Goal: Information Seeking & Learning: Learn about a topic

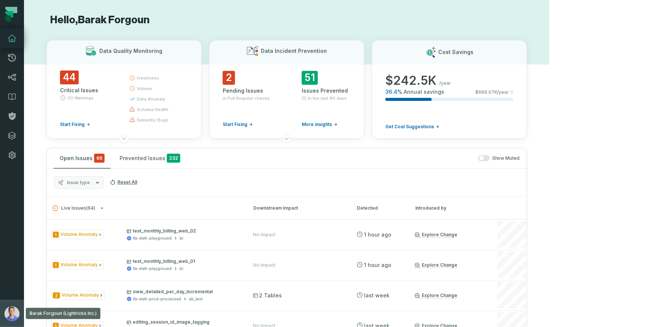
click at [9, 313] on img "button" at bounding box center [11, 313] width 15 height 15
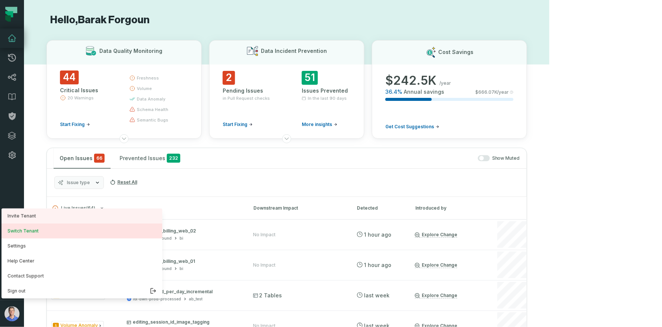
click at [49, 232] on button "Switch Tenant" at bounding box center [81, 230] width 161 height 15
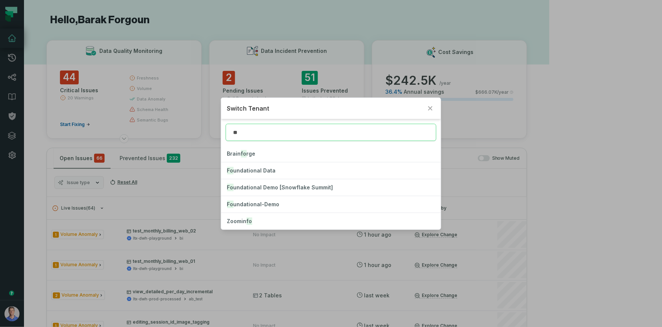
type input "*"
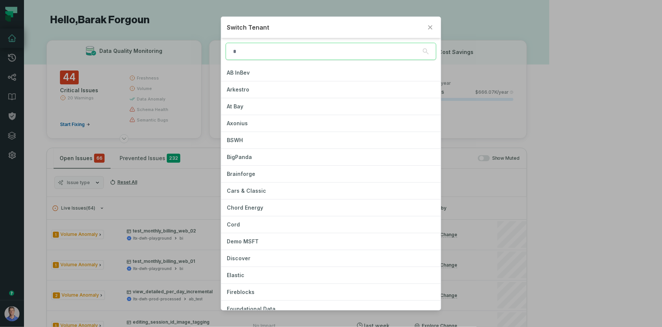
type input "*"
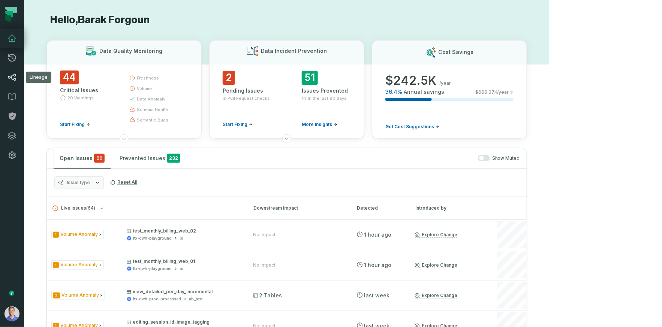
click at [12, 76] on icon at bounding box center [11, 77] width 9 height 9
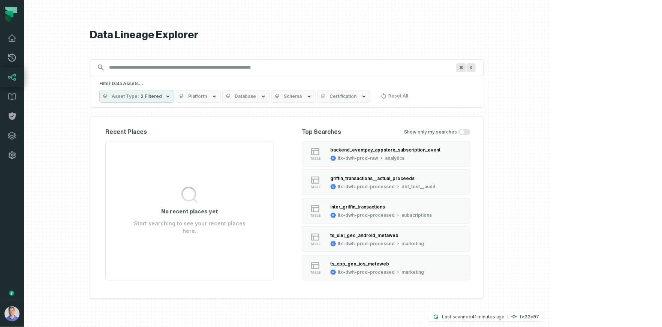
click at [221, 93] on button "Platform" at bounding box center [198, 96] width 45 height 13
click at [9, 312] on img "button" at bounding box center [11, 313] width 15 height 15
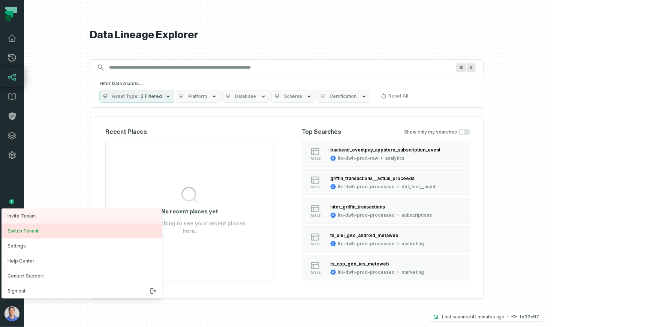
click at [24, 229] on button "Switch Tenant" at bounding box center [81, 230] width 161 height 15
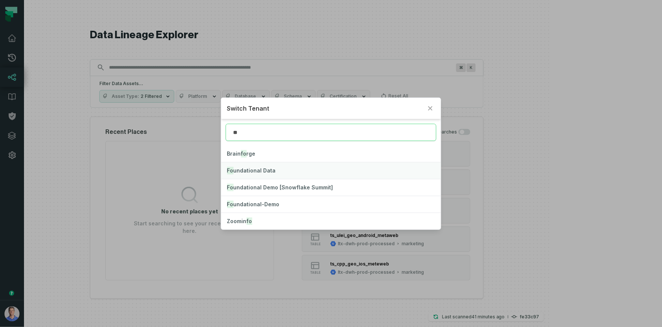
type input "**"
click at [250, 169] on span "Fo undational Data" at bounding box center [251, 170] width 49 height 6
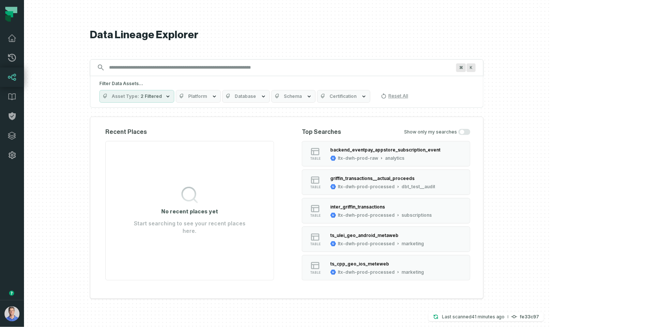
click at [221, 93] on button "Platform" at bounding box center [198, 96] width 45 height 13
click at [243, 51] on div "Data Lineage Explorer Search for assets across the organization ⌘ K Filter Data…" at bounding box center [287, 163] width 394 height 327
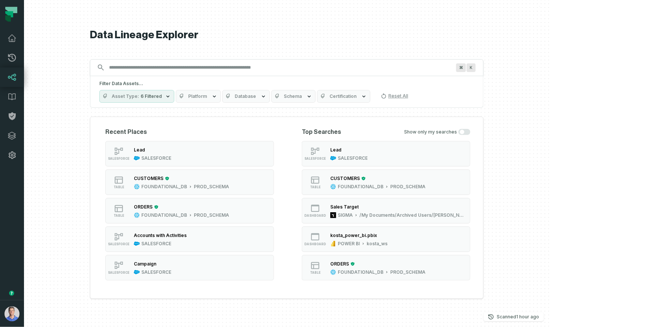
click at [226, 69] on input "Discovery Provider cmdk menu" at bounding box center [280, 67] width 351 height 12
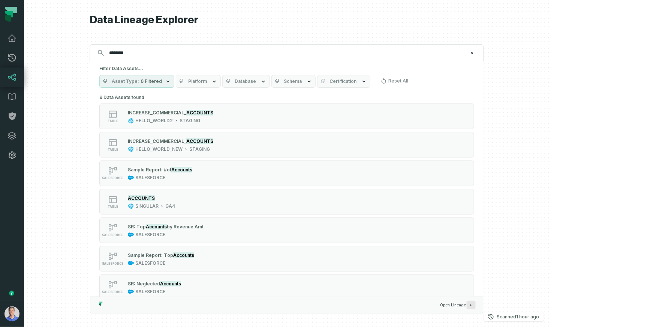
click at [174, 84] on button "Asset Type 6 Filtered" at bounding box center [136, 81] width 75 height 13
click at [207, 79] on span "Platform" at bounding box center [197, 81] width 19 height 6
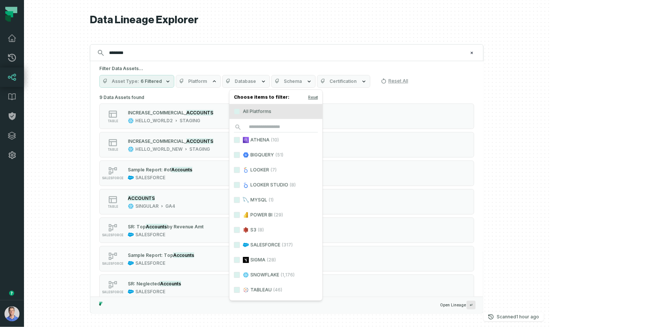
click at [174, 76] on button "Asset Type 6 Filtered" at bounding box center [136, 81] width 75 height 13
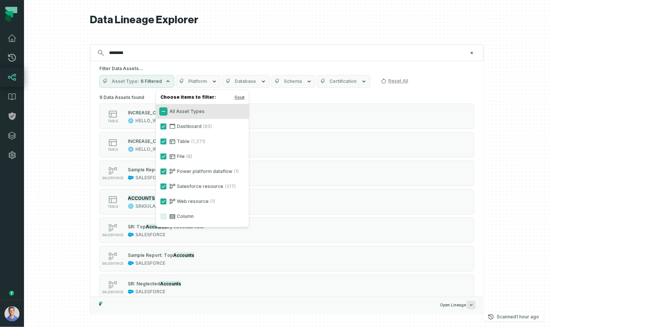
click at [165, 111] on button "All Asset Types" at bounding box center [163, 111] width 6 height 6
click at [161, 187] on button "Salesforce resource (317)" at bounding box center [163, 186] width 6 height 6
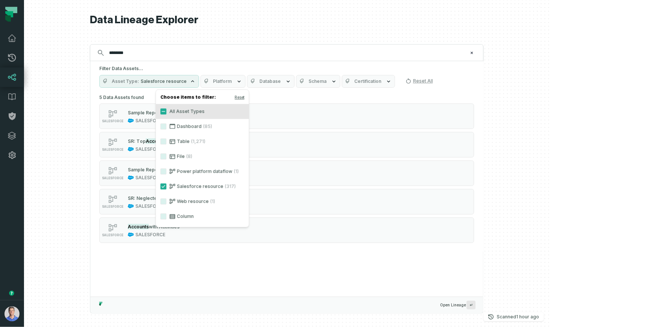
click at [232, 81] on span "Platform" at bounding box center [222, 81] width 19 height 6
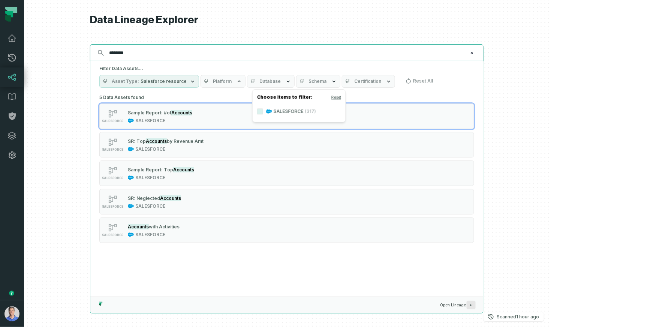
click at [218, 49] on input "********" at bounding box center [286, 53] width 363 height 12
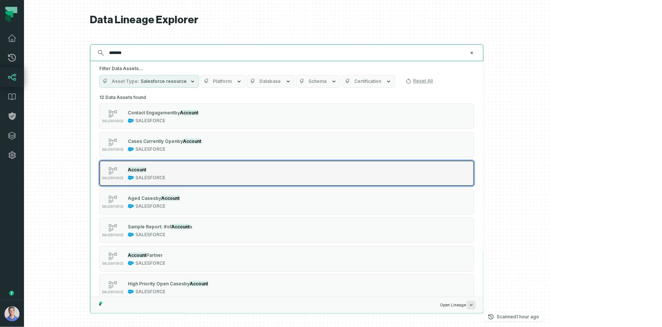
type input "*******"
click at [216, 181] on button "SALESFORCE Account SALESFORCE" at bounding box center [286, 172] width 375 height 25
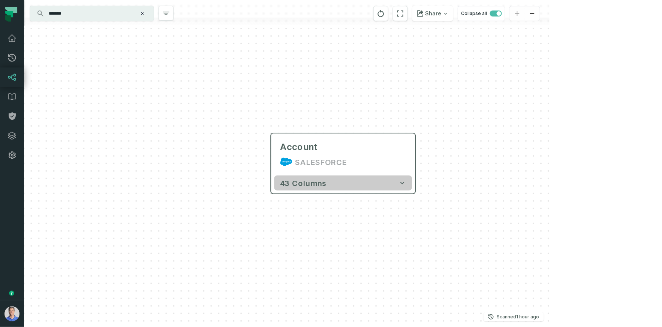
click at [396, 183] on button "43 columns" at bounding box center [343, 182] width 138 height 15
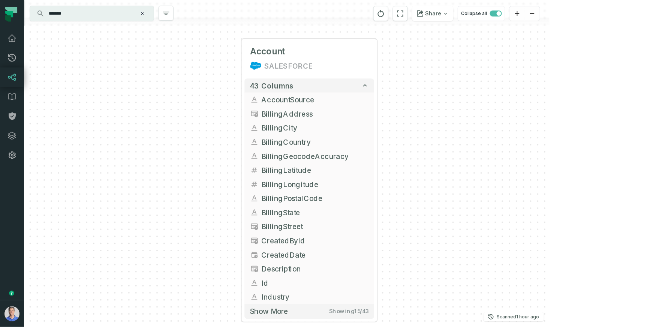
drag, startPoint x: 511, startPoint y: 288, endPoint x: 466, endPoint y: 185, distance: 111.7
click at [466, 185] on div "Account SALESFORCE + 43 columns AccountSource BillingAddress + BillingCity Bill…" at bounding box center [287, 163] width 526 height 327
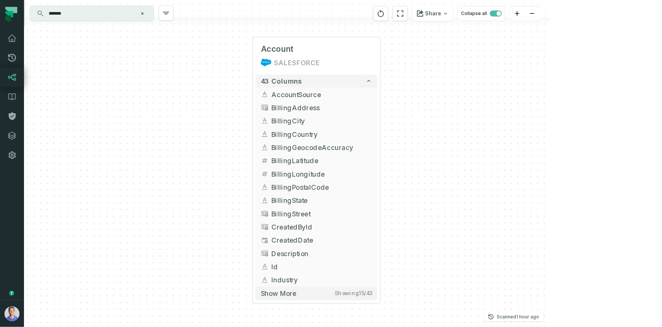
drag, startPoint x: 466, startPoint y: 185, endPoint x: 464, endPoint y: 176, distance: 9.6
click at [464, 176] on div "Account SALESFORCE + 43 columns AccountSource BillingAddress + BillingCity Bill…" at bounding box center [287, 163] width 526 height 327
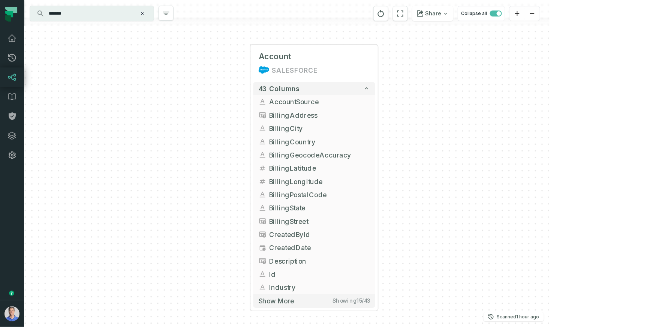
drag, startPoint x: 464, startPoint y: 176, endPoint x: 462, endPoint y: 183, distance: 7.8
click at [462, 183] on div "Account SALESFORCE + 43 columns AccountSource BillingAddress + BillingCity Bill…" at bounding box center [287, 163] width 526 height 327
